Goal: Information Seeking & Learning: Understand process/instructions

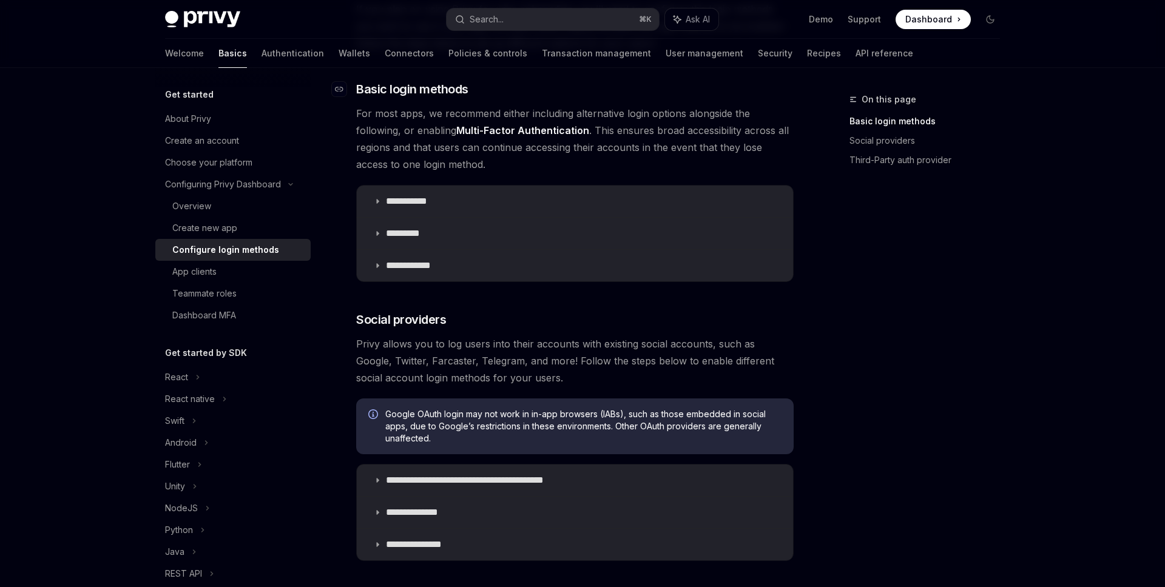
scroll to position [154, 0]
click at [440, 209] on summary "**********" at bounding box center [575, 200] width 436 height 32
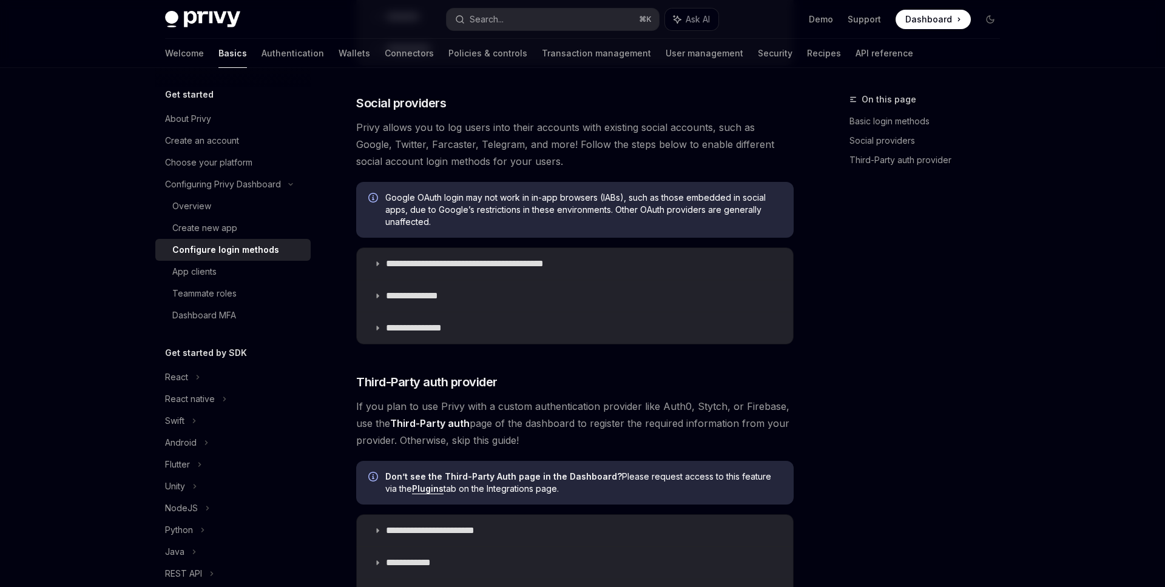
scroll to position [918, 0]
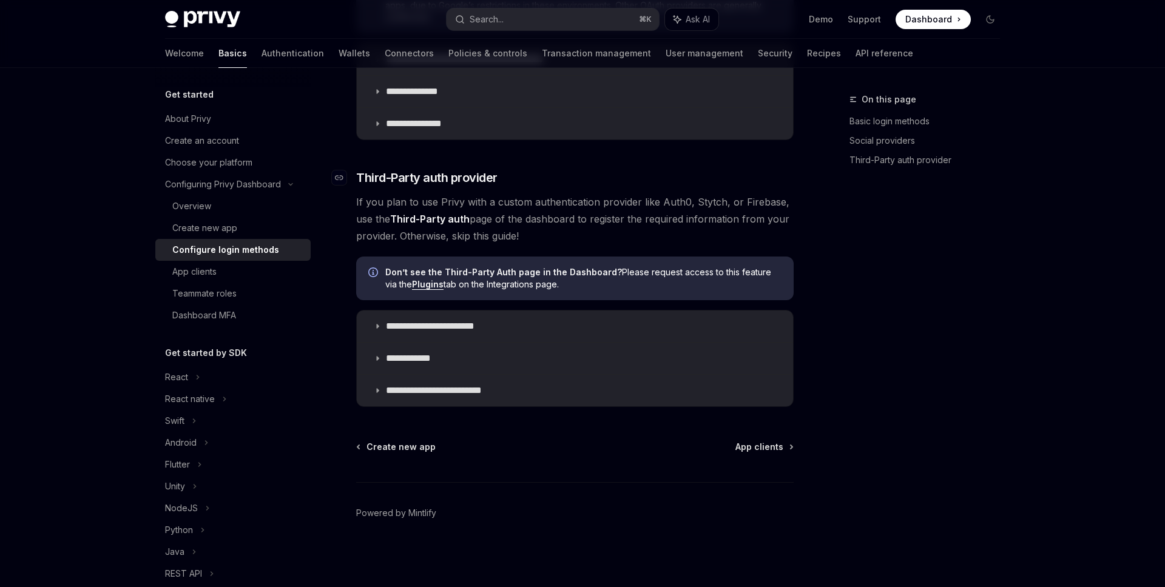
click at [698, 169] on h3 "​ Third-Party auth provider" at bounding box center [575, 177] width 438 height 17
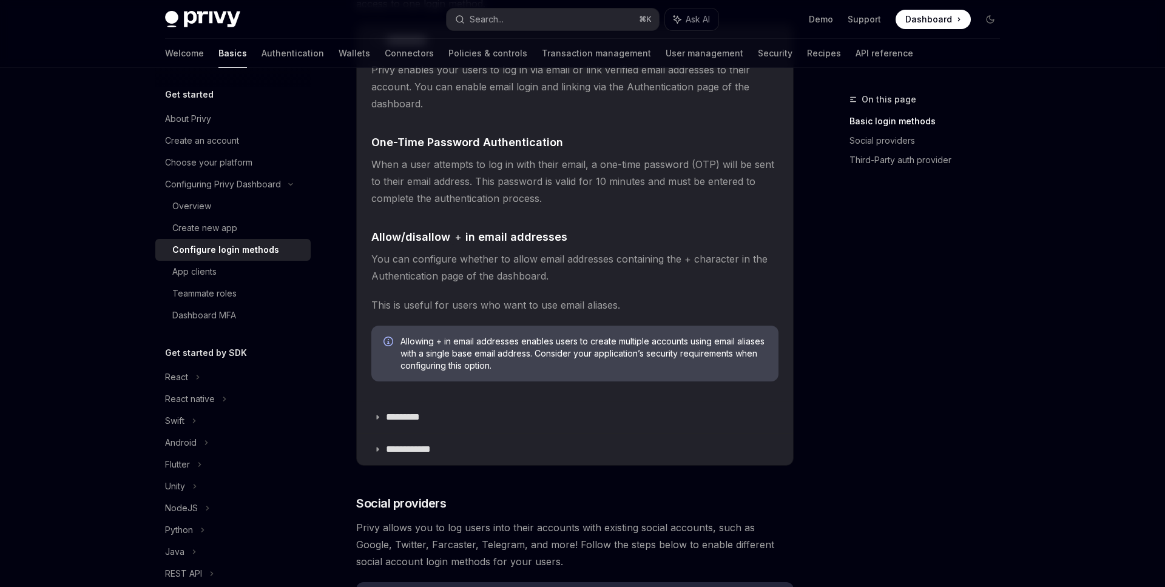
scroll to position [89, 0]
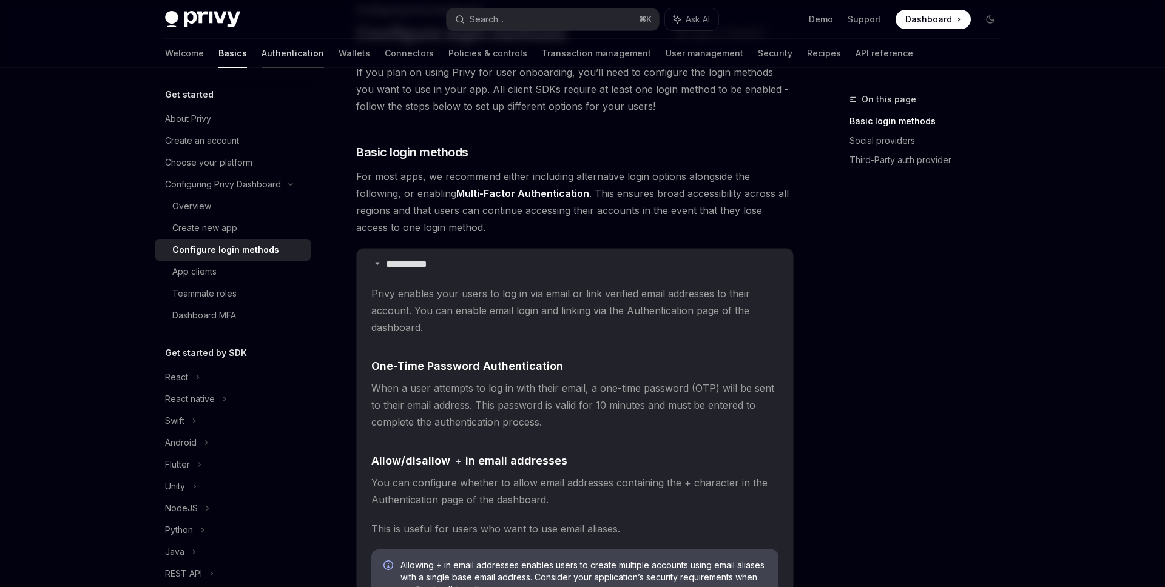
click at [262, 56] on link "Authentication" at bounding box center [293, 53] width 63 height 29
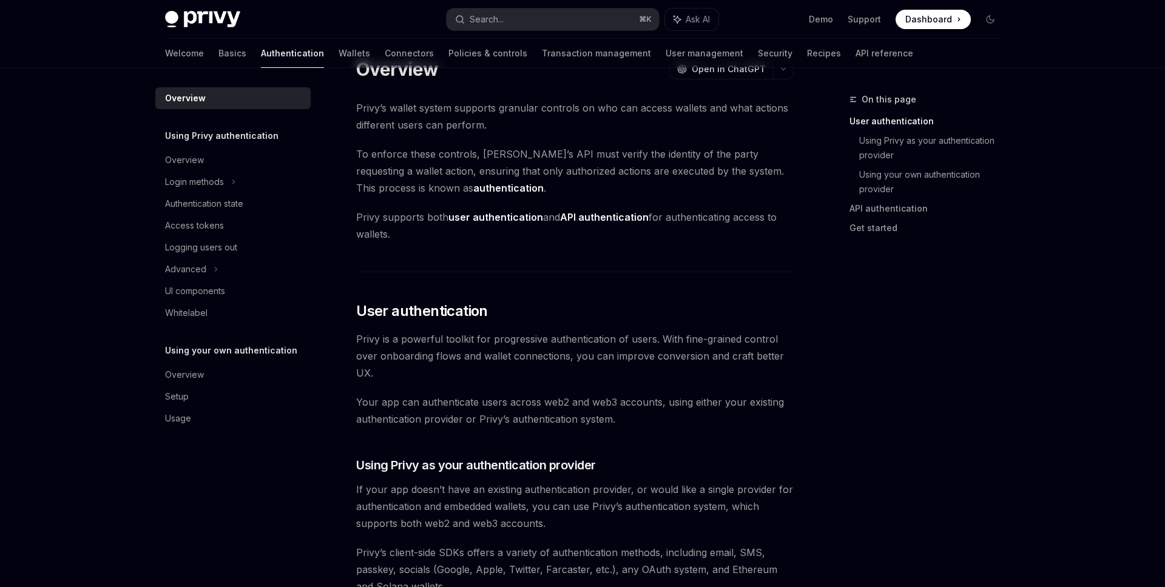
scroll to position [46, 0]
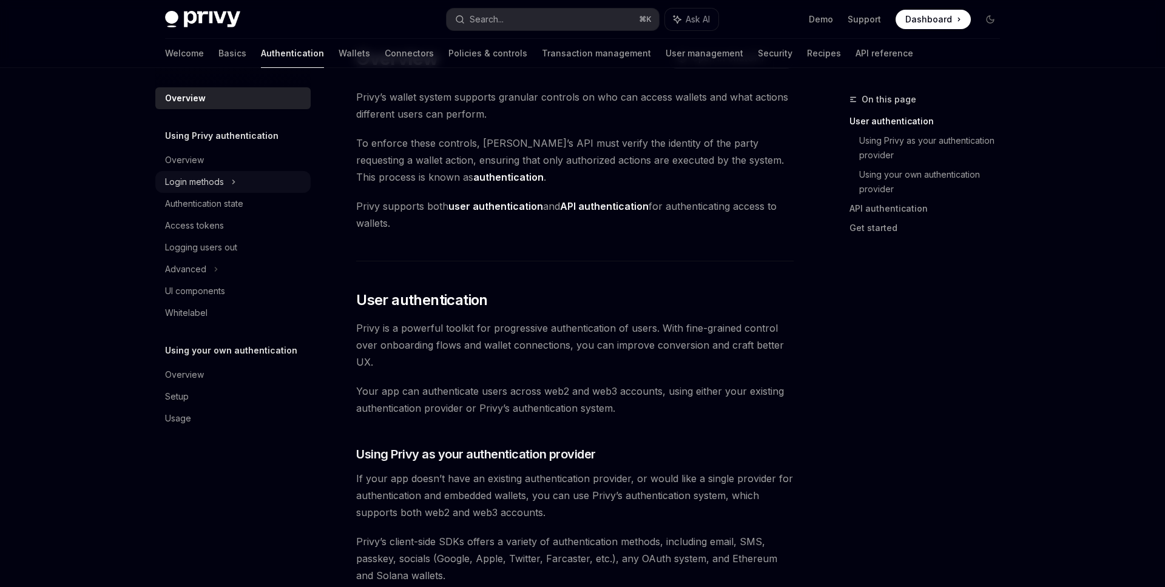
click at [189, 186] on div "Login methods" at bounding box center [194, 182] width 59 height 15
type textarea "*"
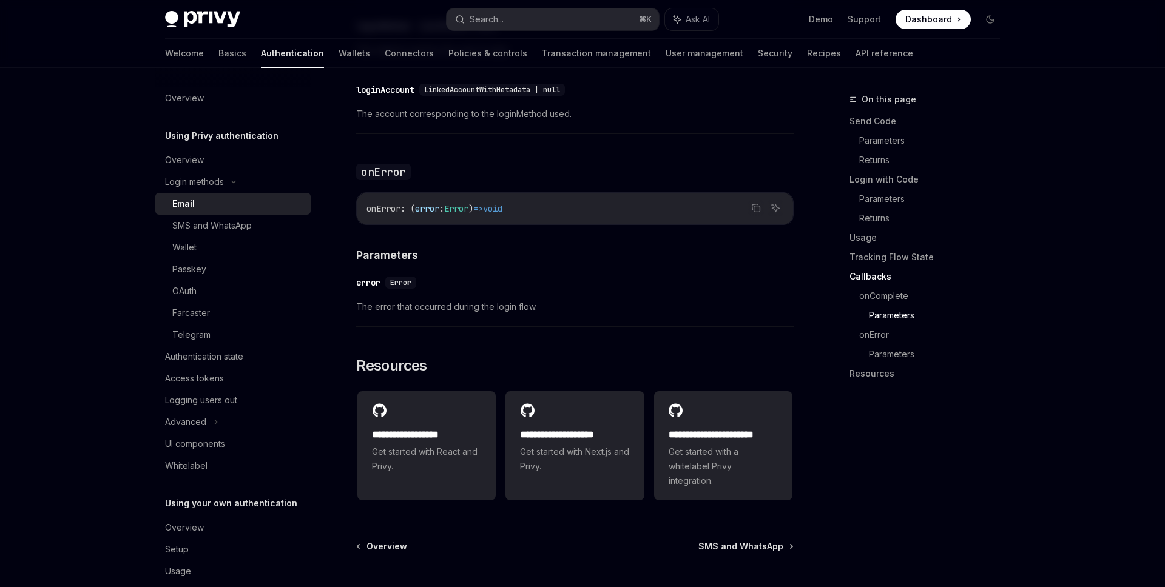
scroll to position [2296, 0]
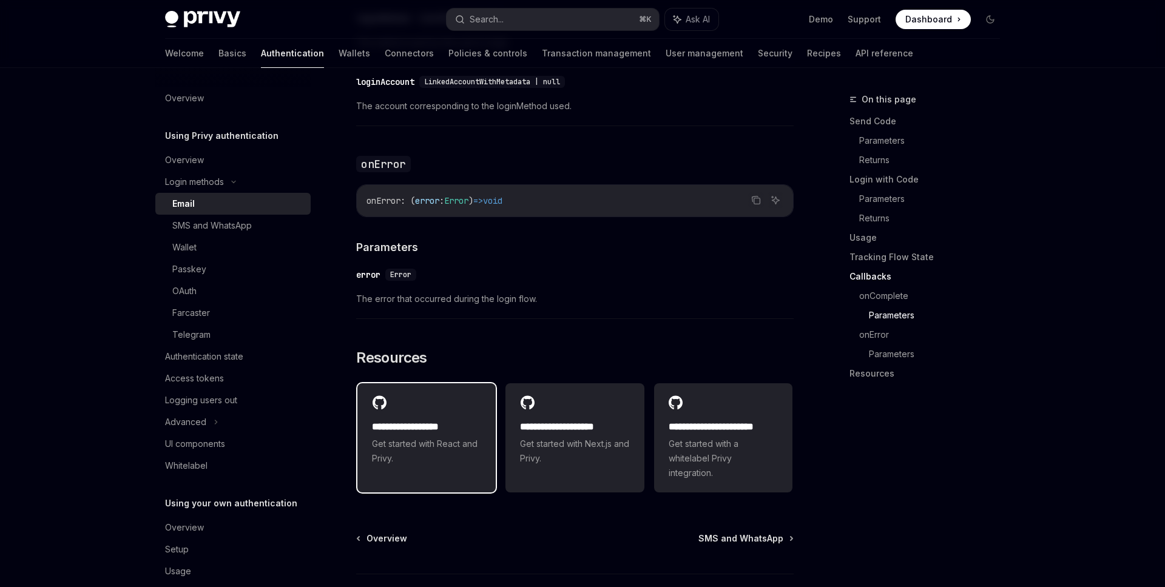
click at [447, 461] on div "**********" at bounding box center [426, 431] width 138 height 95
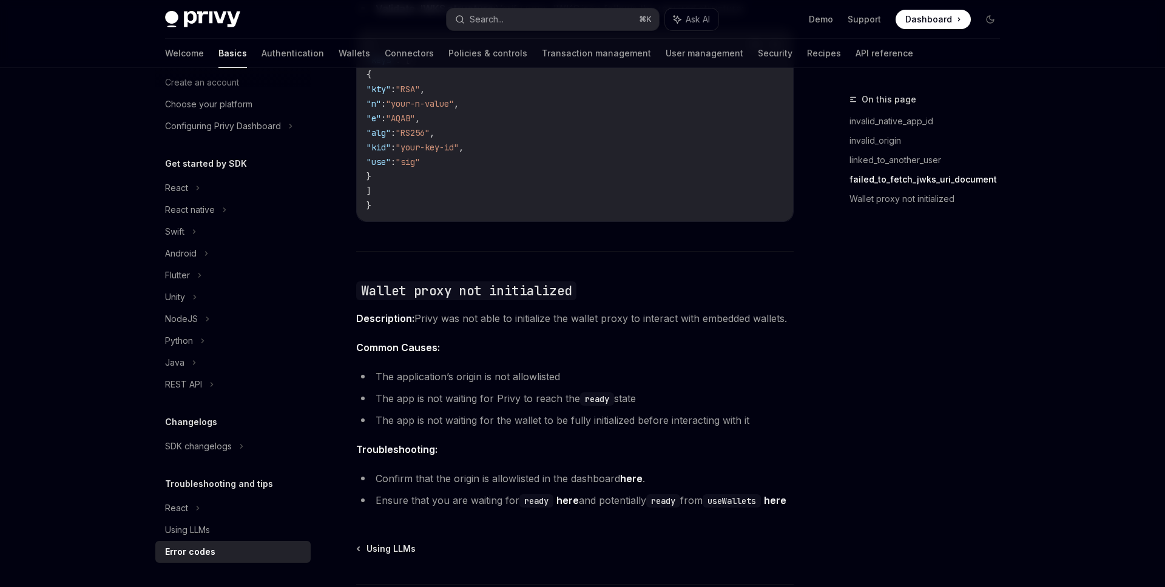
scroll to position [1846, 0]
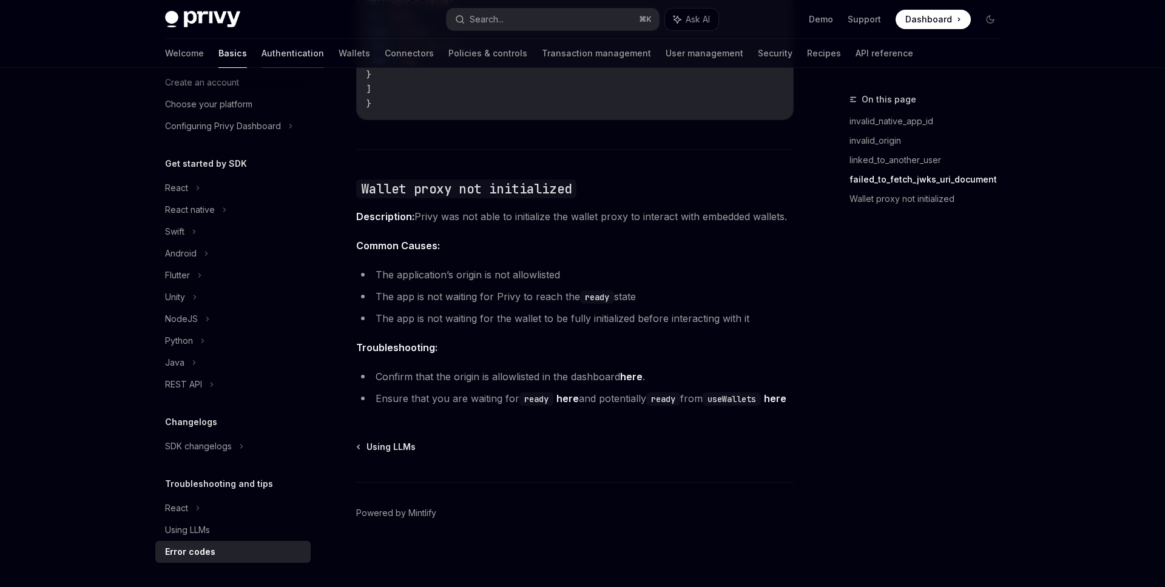
click at [262, 52] on link "Authentication" at bounding box center [293, 53] width 63 height 29
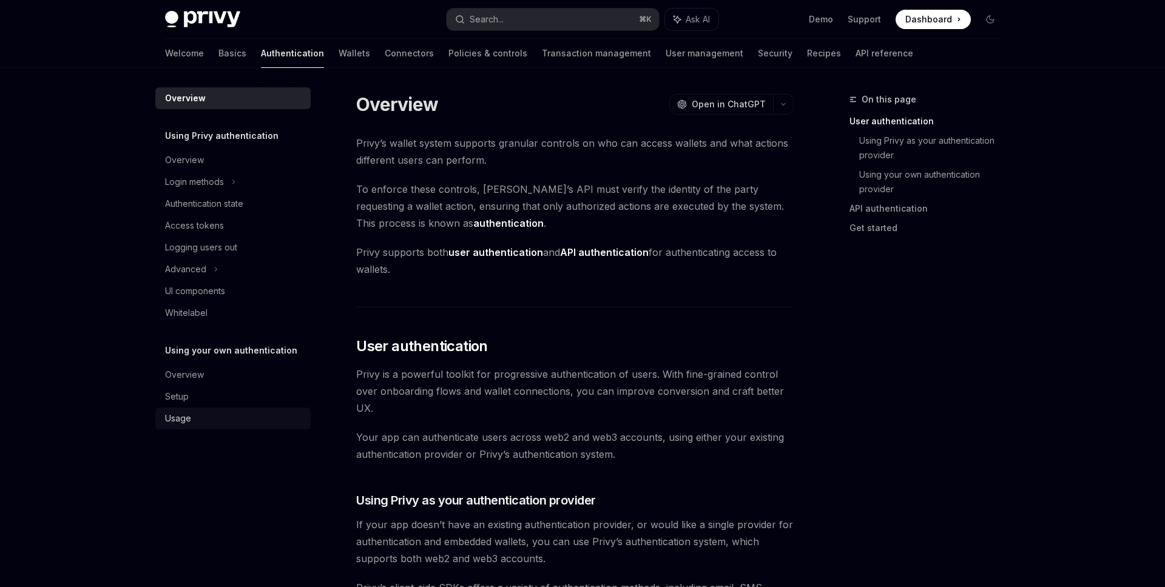
click at [200, 414] on div "Usage" at bounding box center [234, 418] width 138 height 15
type textarea "*"
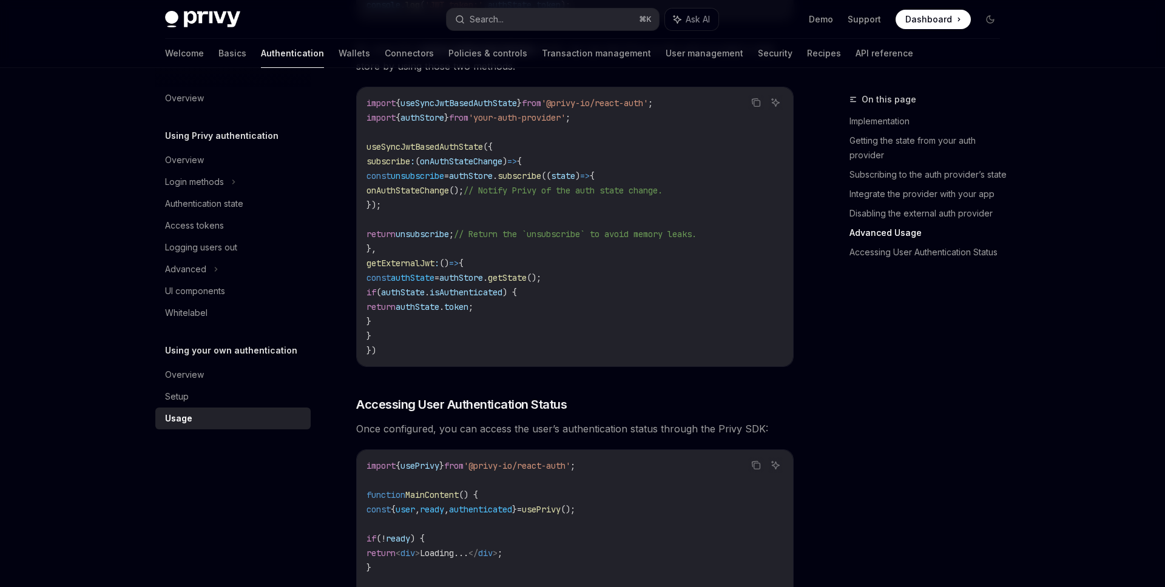
scroll to position [2293, 0]
